Goal: Information Seeking & Learning: Learn about a topic

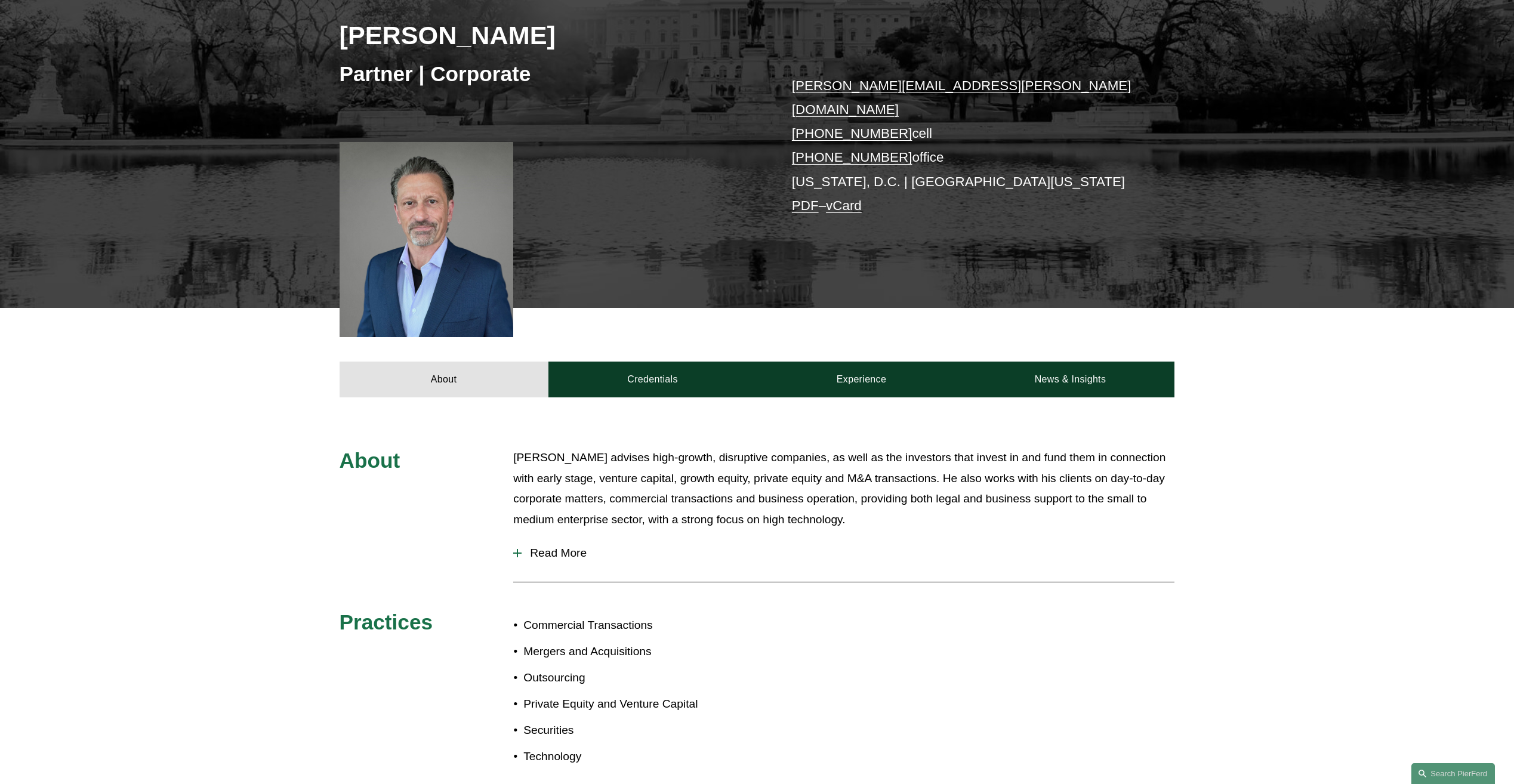
scroll to position [298, 0]
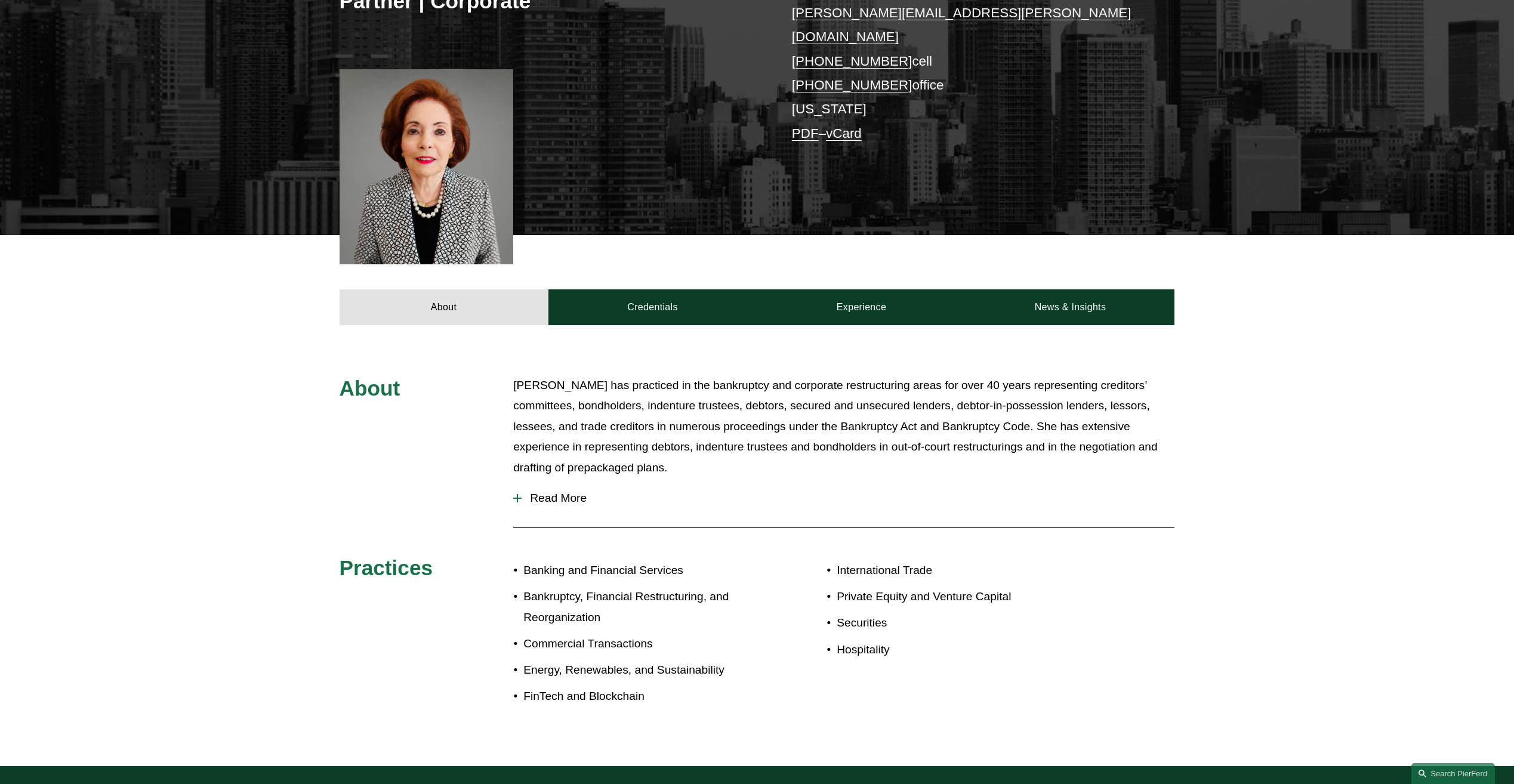
scroll to position [417, 0]
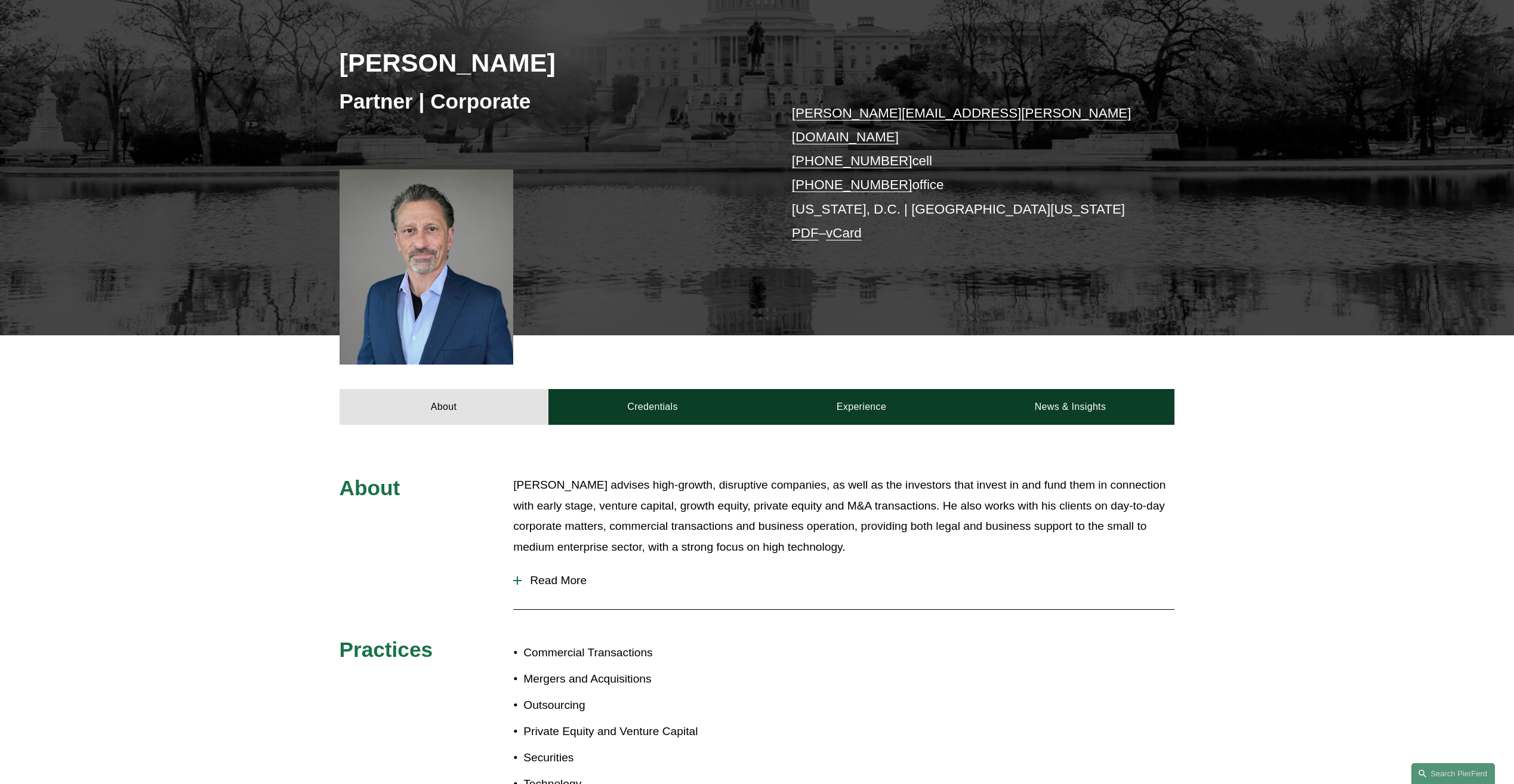
scroll to position [179, 0]
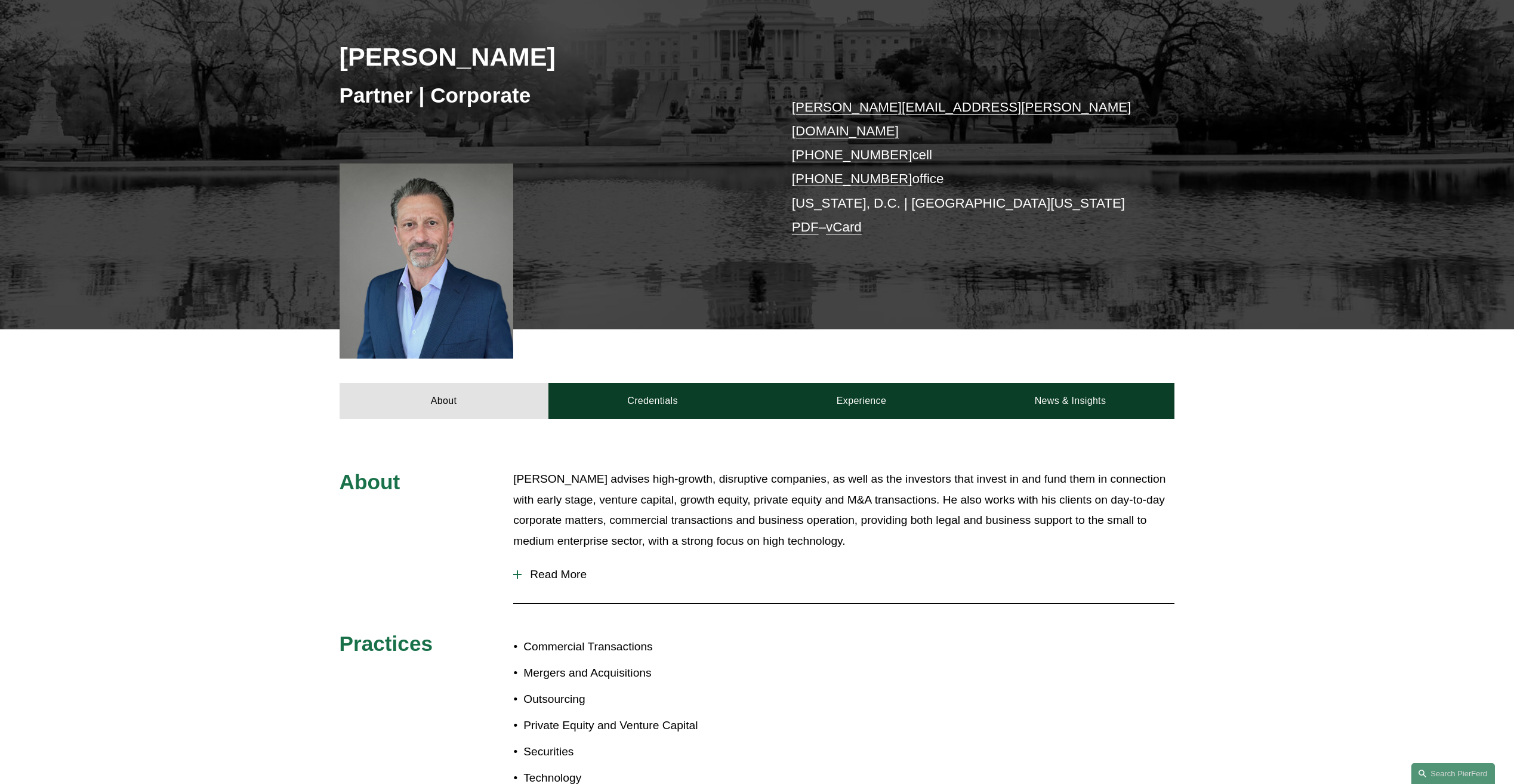
click at [589, 559] on button "Read More" at bounding box center [843, 574] width 662 height 31
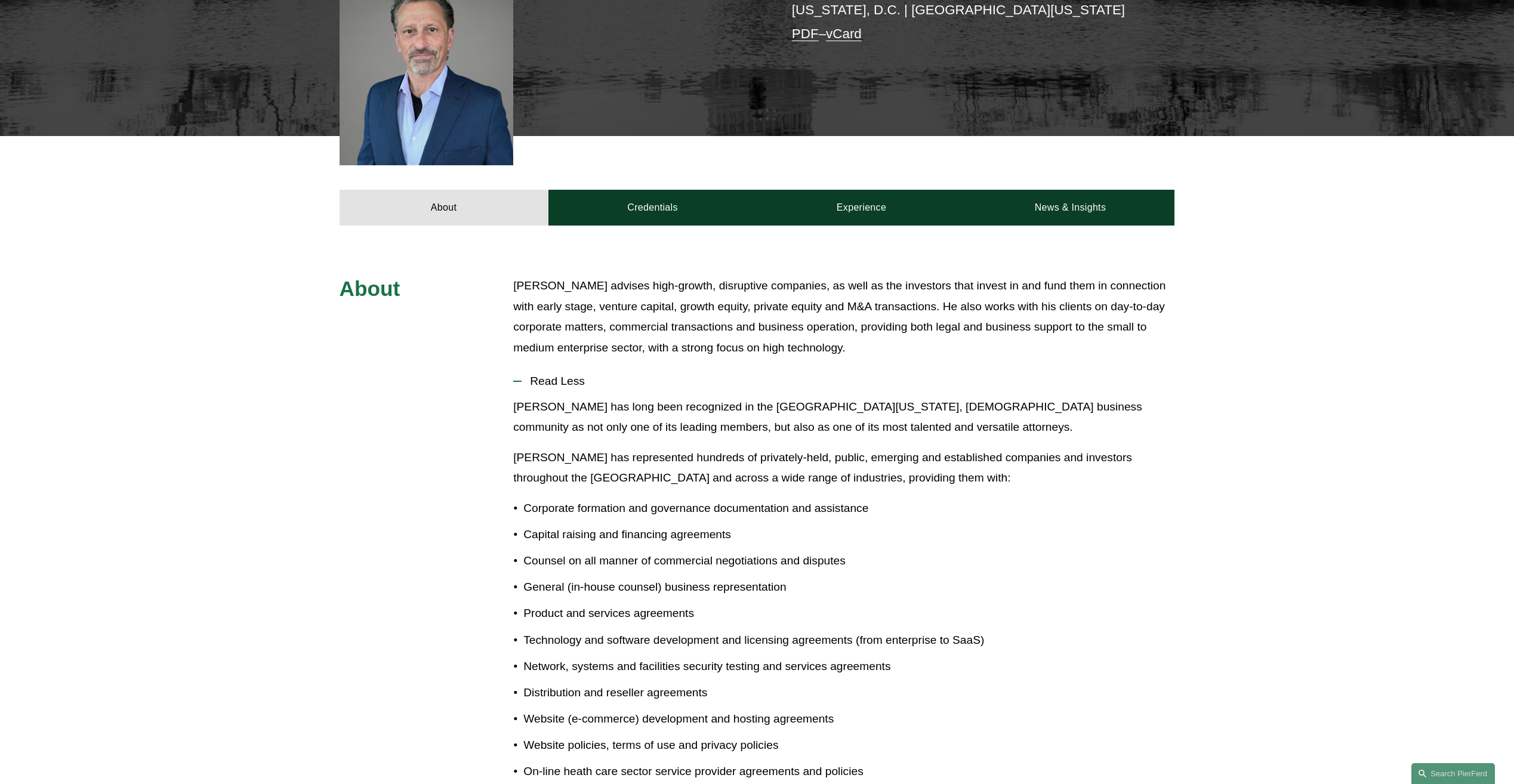
scroll to position [358, 0]
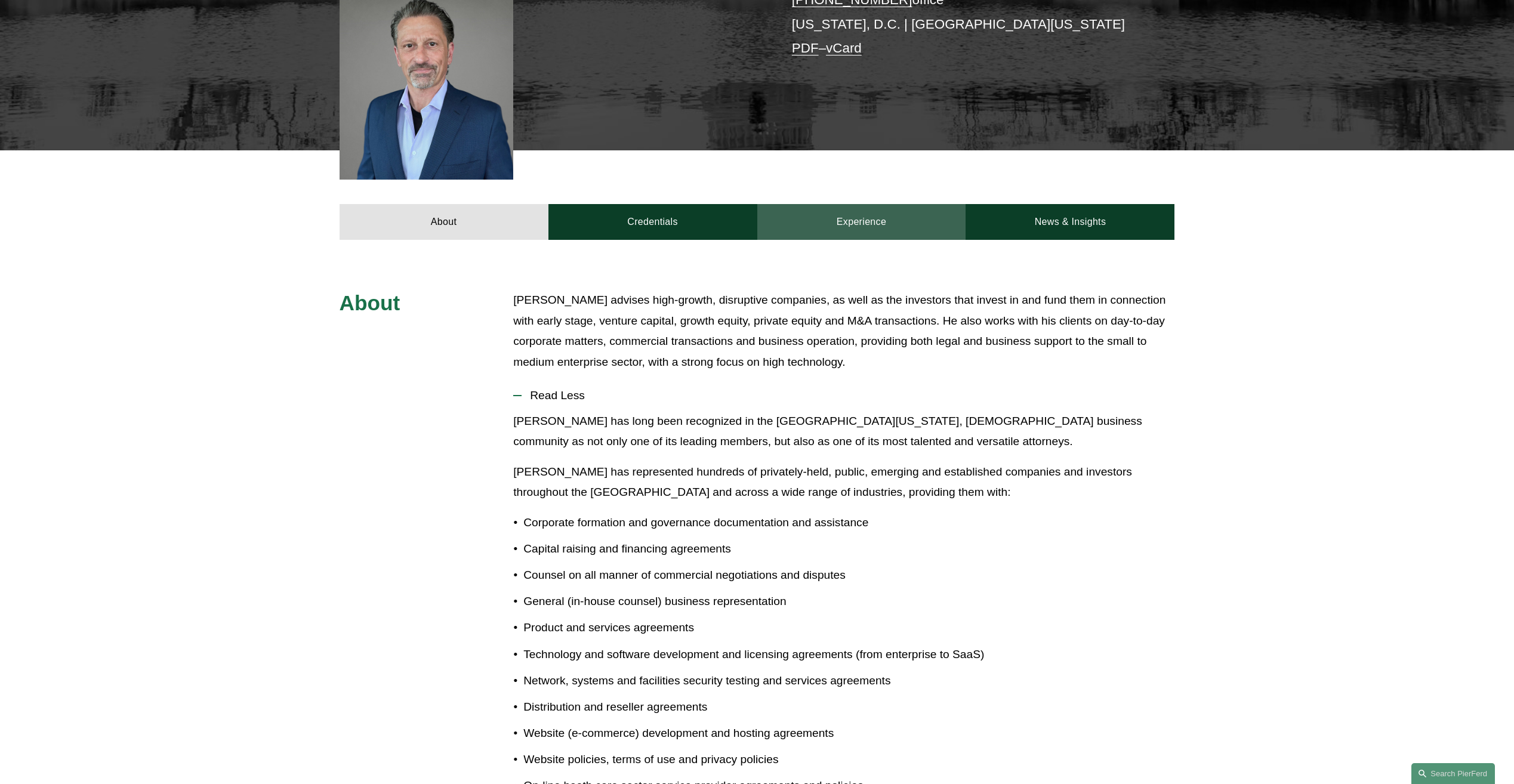
click at [815, 207] on link "Experience" at bounding box center [862, 221] width 209 height 36
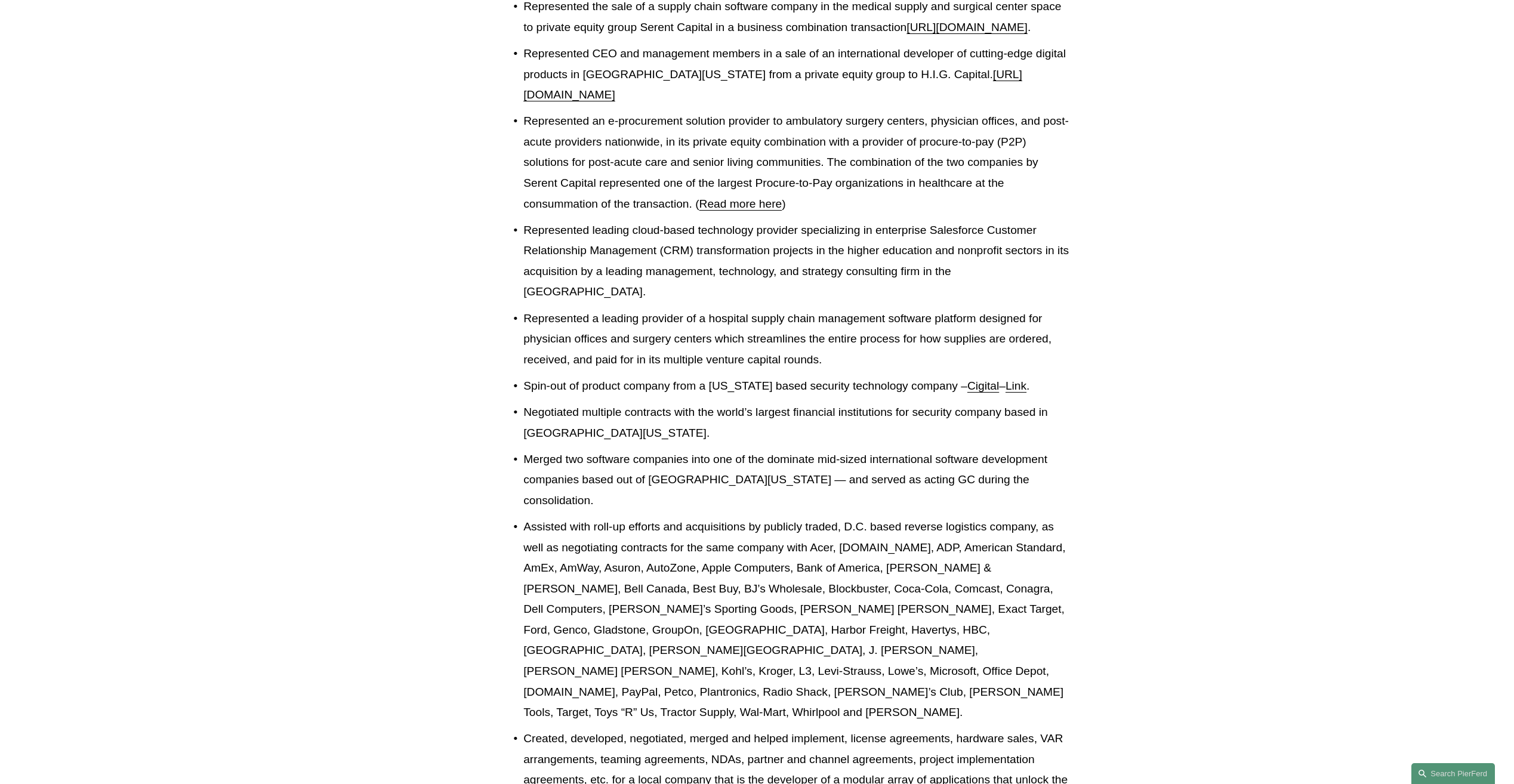
scroll to position [1074, 0]
